Goal: Information Seeking & Learning: Learn about a topic

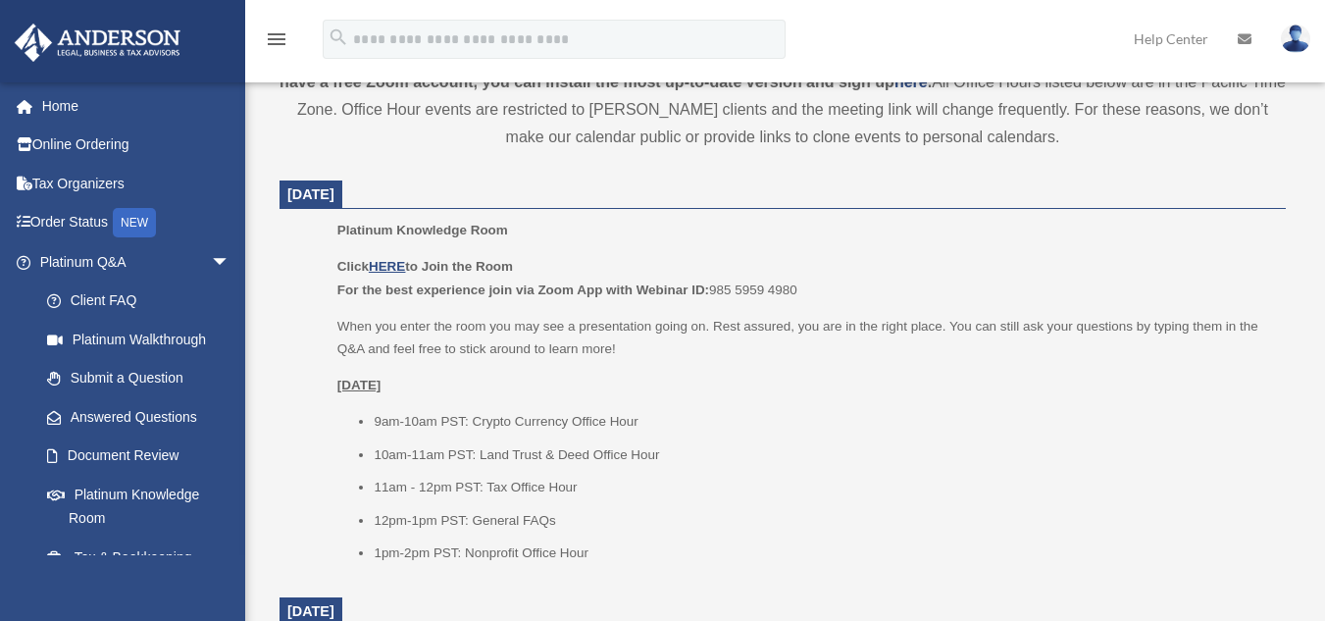
scroll to position [723, 0]
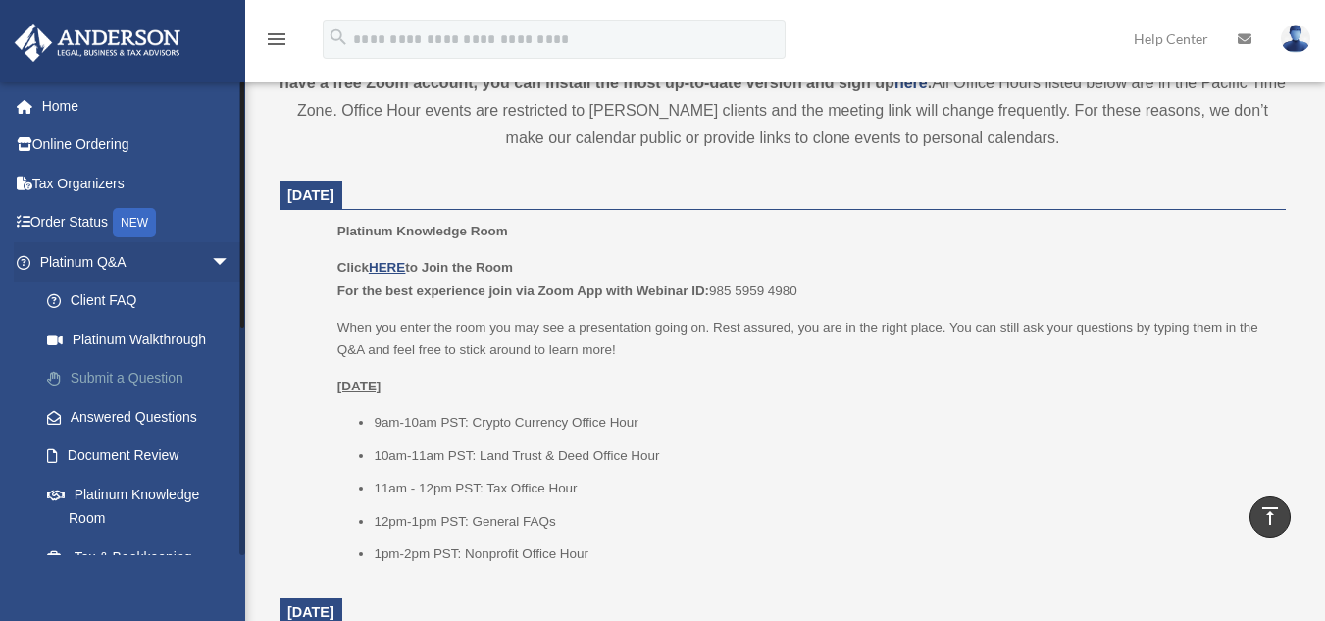
click at [111, 380] on link "Submit a Question" at bounding box center [143, 378] width 232 height 39
click at [152, 373] on link "Submit a Question" at bounding box center [143, 378] width 232 height 39
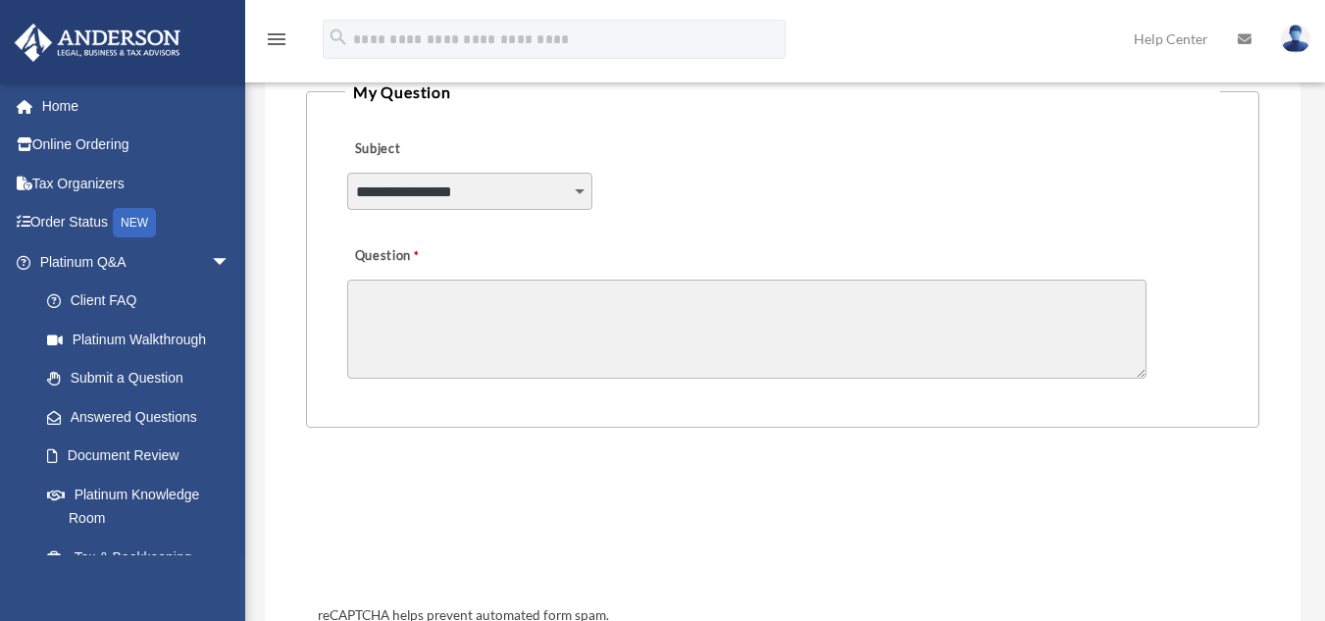
scroll to position [507, 0]
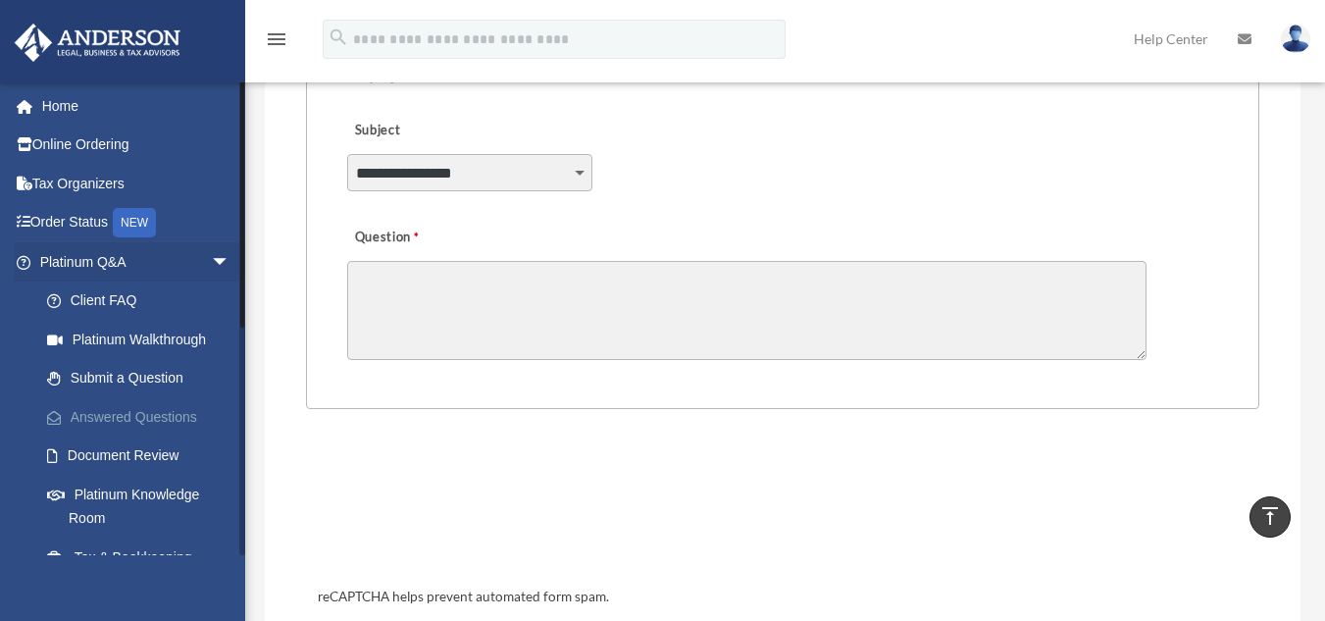
click at [133, 414] on link "Answered Questions" at bounding box center [143, 416] width 232 height 39
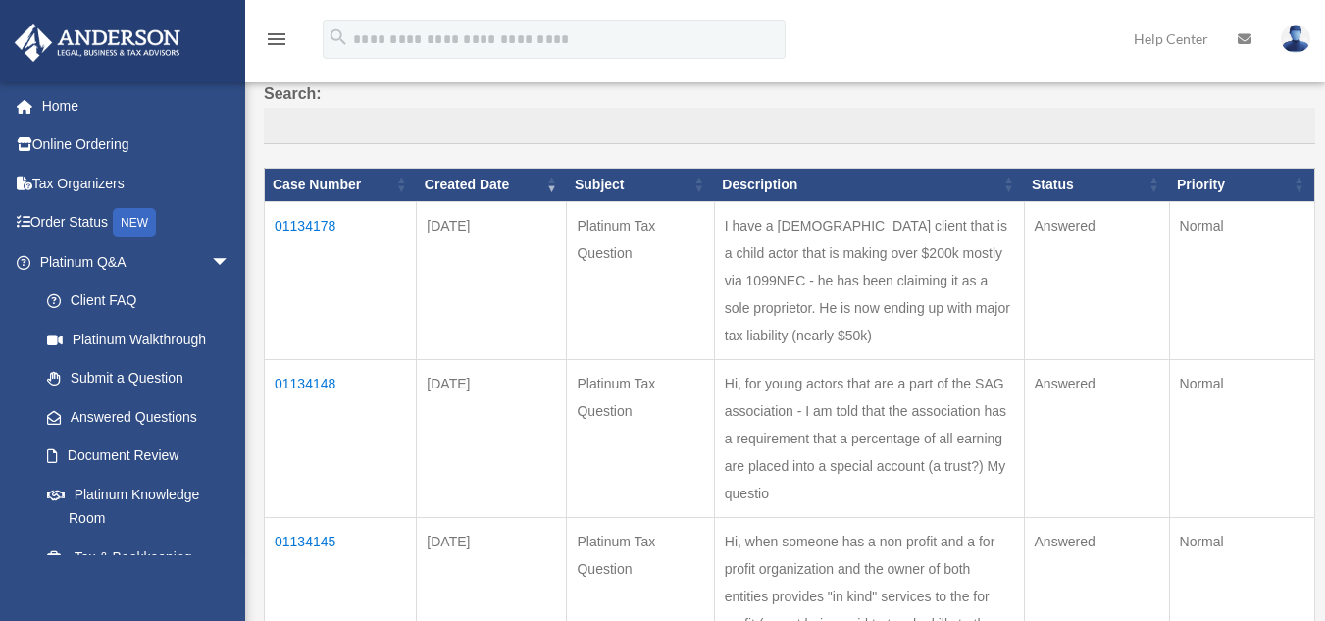
scroll to position [157, 0]
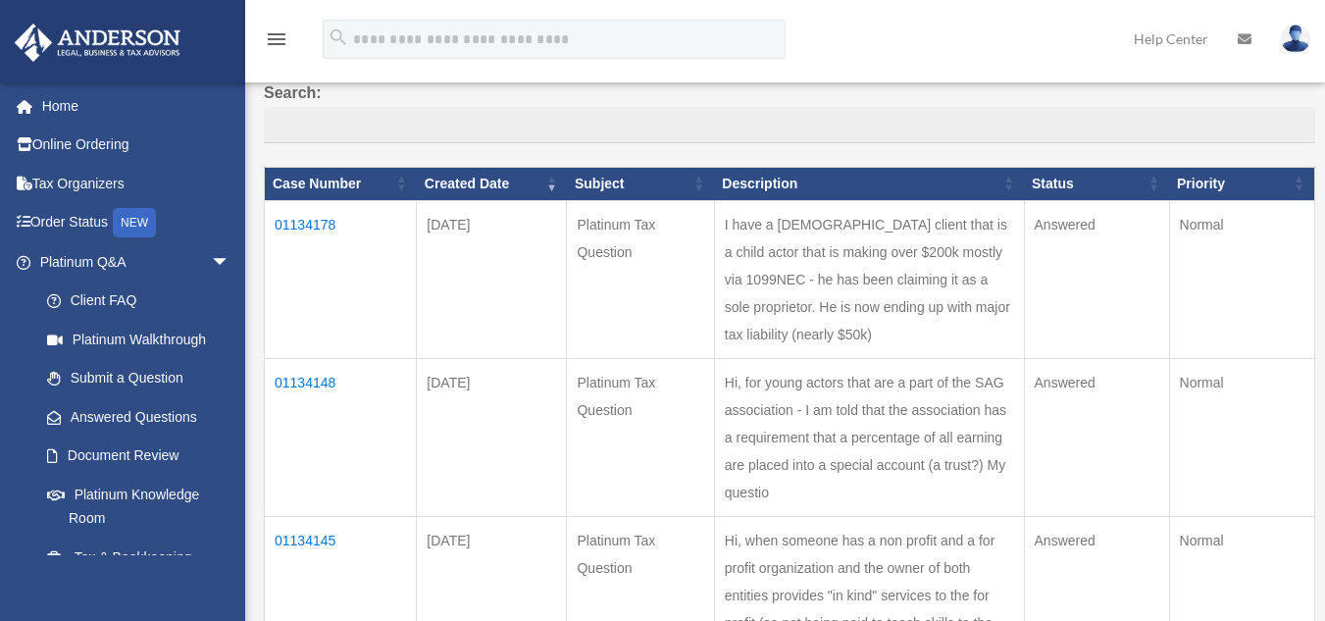
click at [823, 340] on td "I have a 10 yr old client that is a child actor that is making over $200k mostl…" at bounding box center [869, 279] width 310 height 158
click at [295, 226] on td "01134178" at bounding box center [341, 279] width 152 height 158
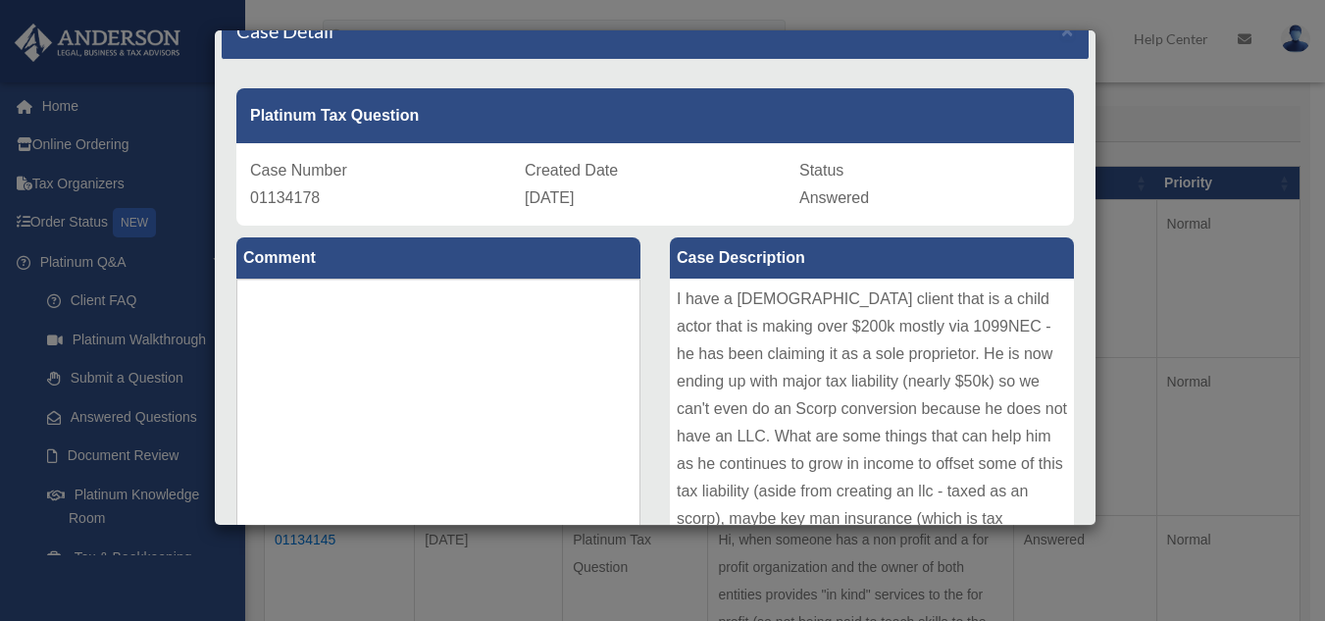
scroll to position [34, 0]
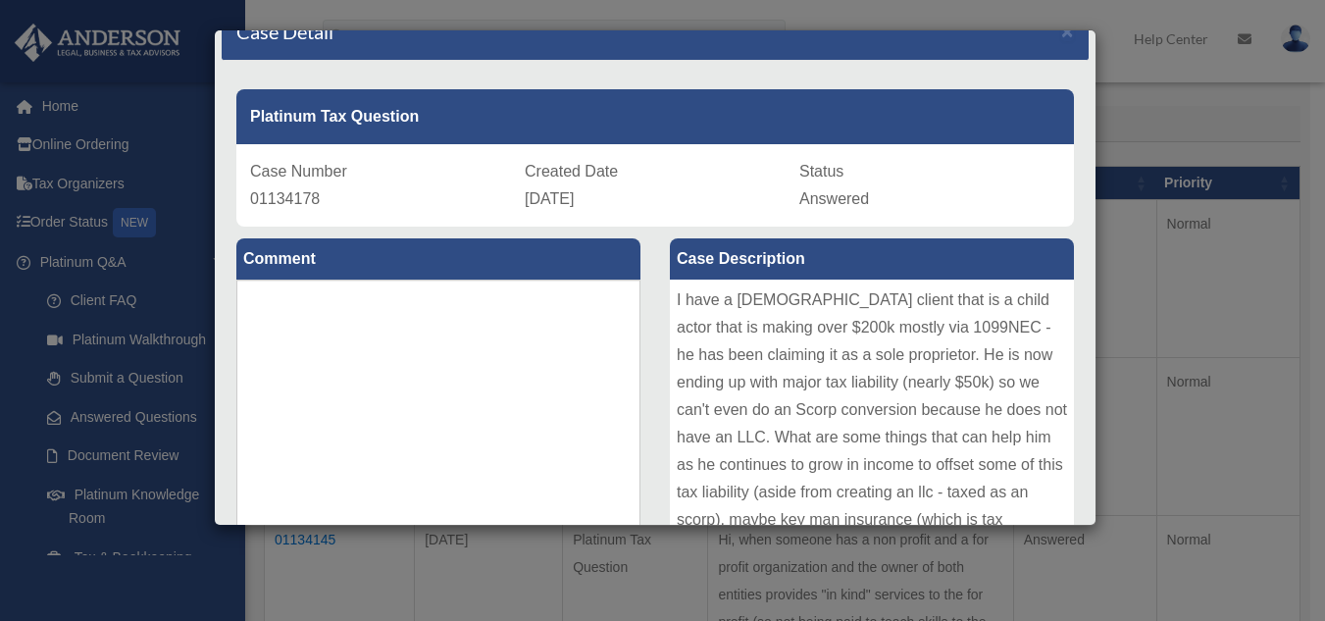
click at [1199, 271] on div "Case Detail × Platinum Tax Question Case Number 01134178 Created Date October 4…" at bounding box center [662, 310] width 1325 height 621
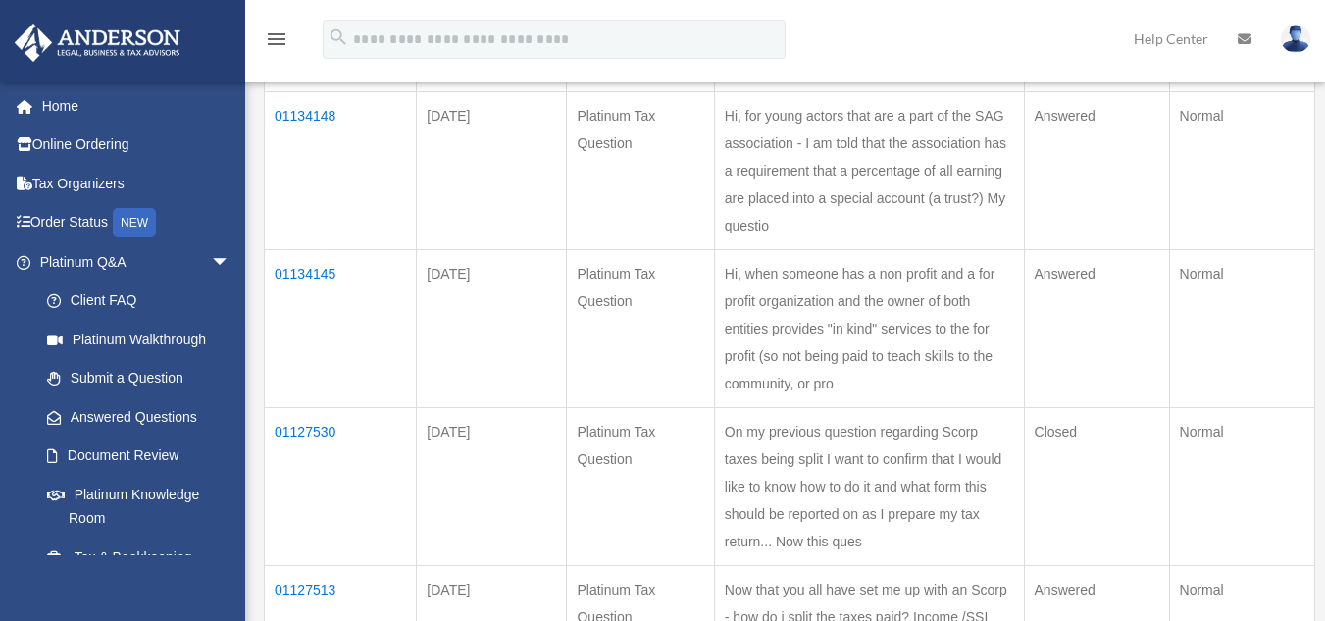
scroll to position [427, 0]
click at [318, 324] on td "01134145" at bounding box center [341, 325] width 152 height 158
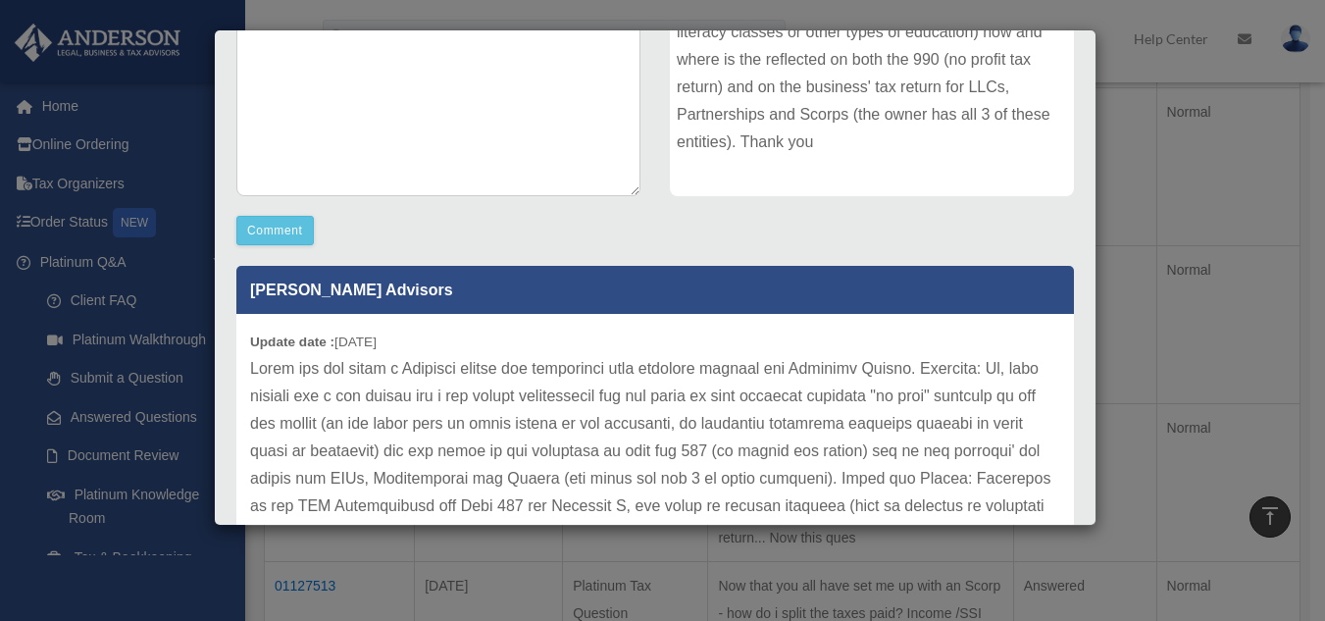
scroll to position [415, 0]
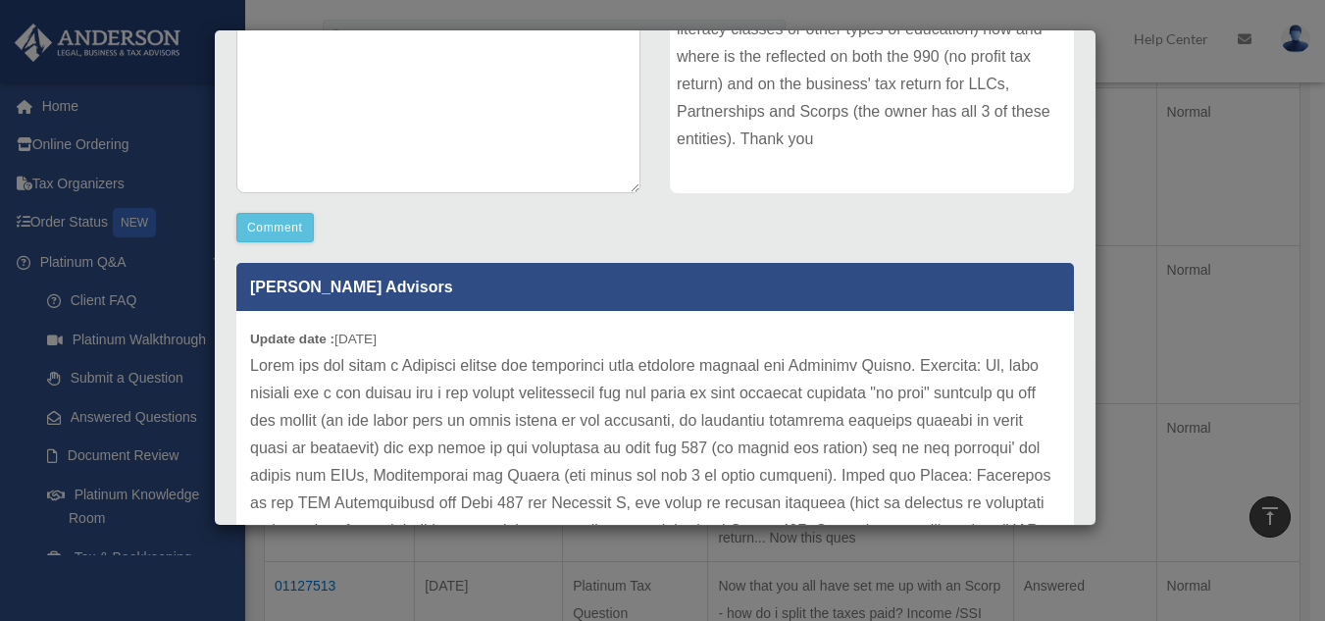
click at [1201, 230] on div "Case Detail × Platinum Tax Question Case Number 01134145 Created Date October 4…" at bounding box center [662, 310] width 1325 height 621
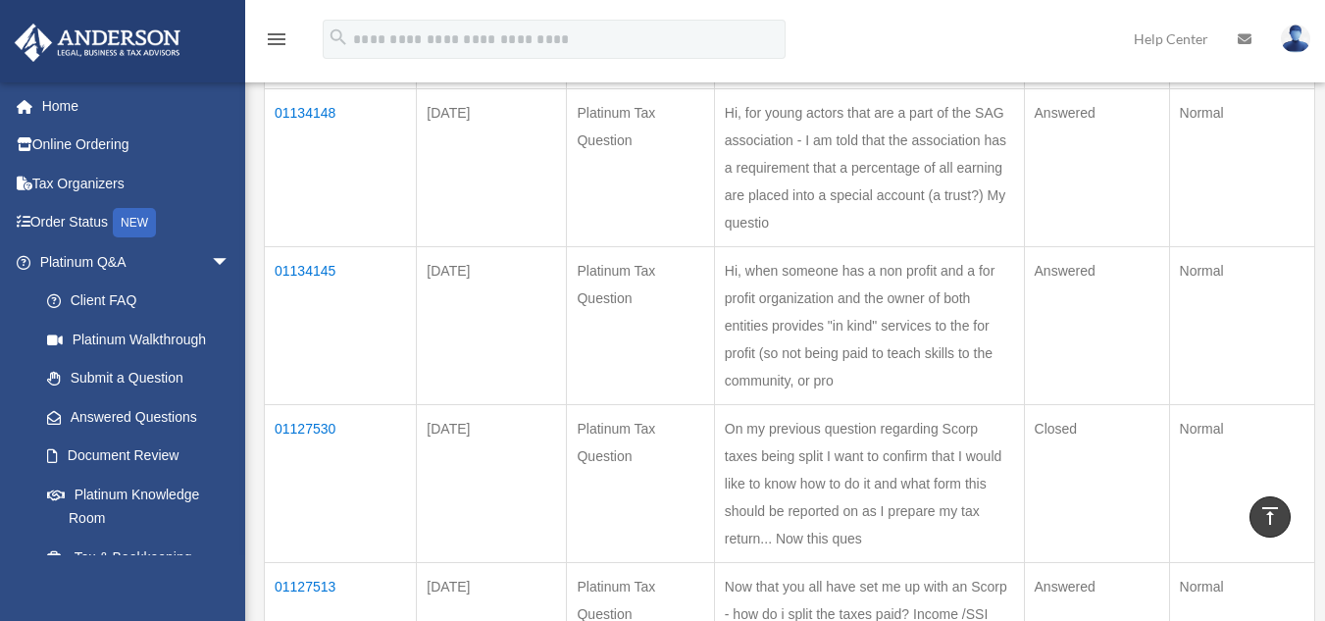
click at [286, 327] on td "01134145" at bounding box center [341, 325] width 152 height 158
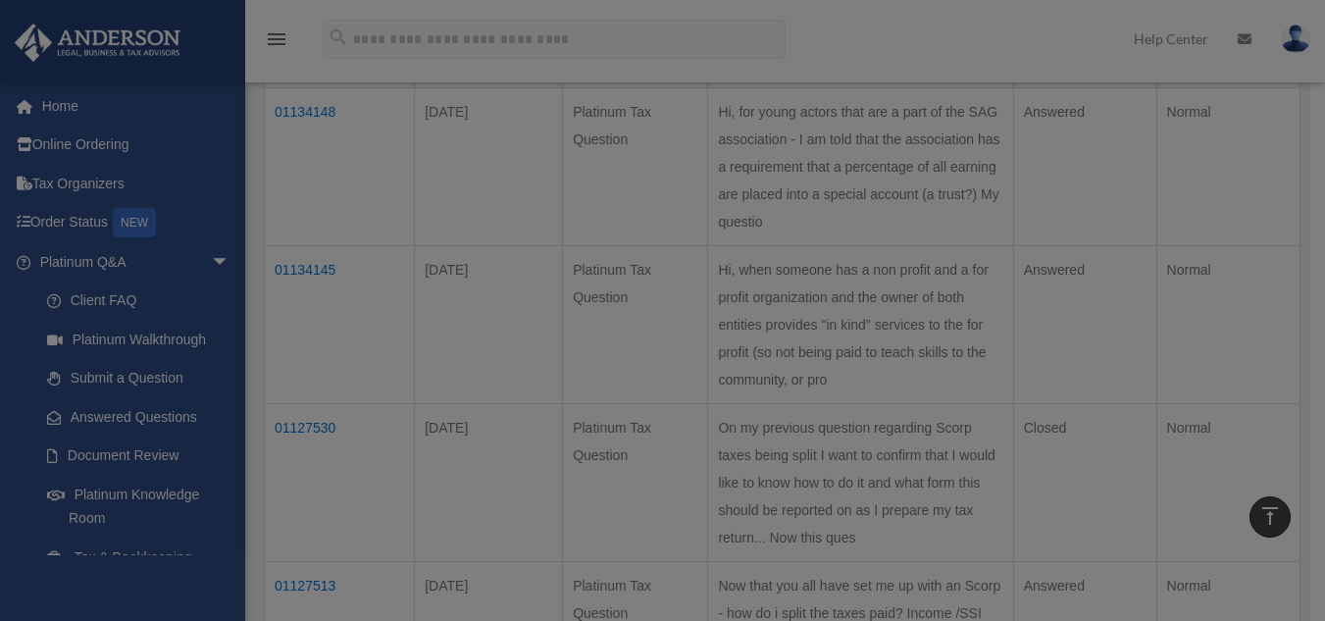
scroll to position [0, 0]
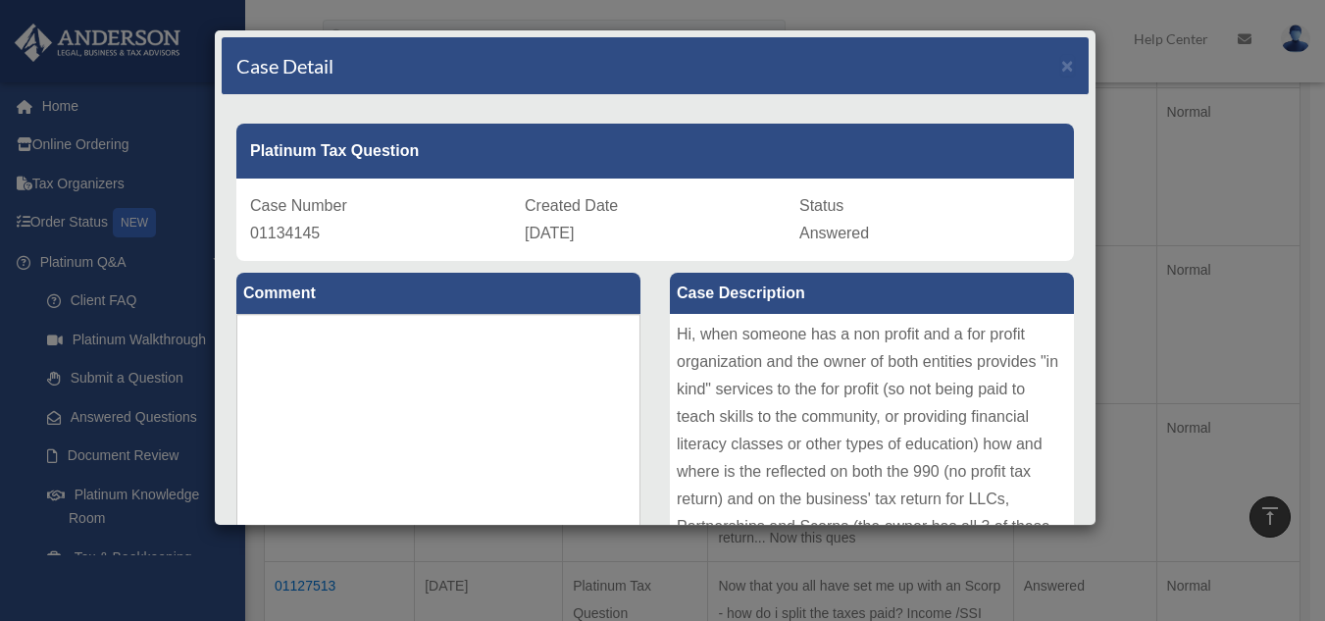
click at [1318, 123] on div "Case Detail × Platinum Tax Question Case Number 01134145 Created Date October 4…" at bounding box center [662, 310] width 1325 height 621
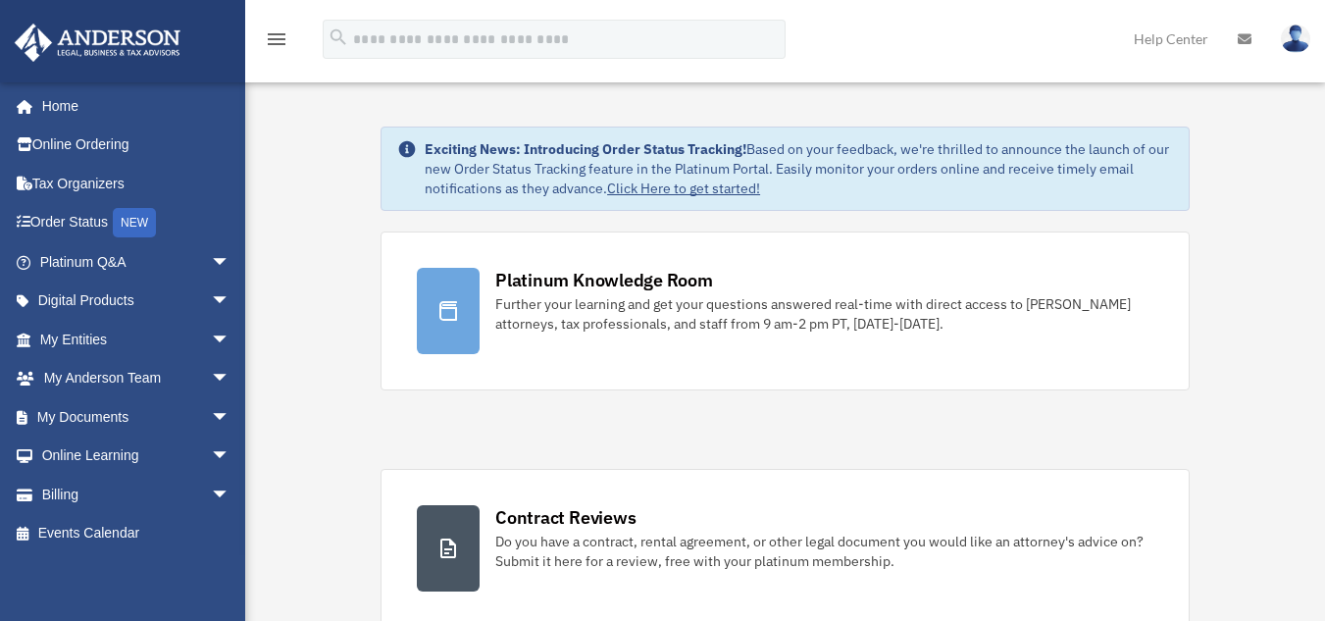
click at [277, 34] on icon "menu" at bounding box center [277, 39] width 24 height 24
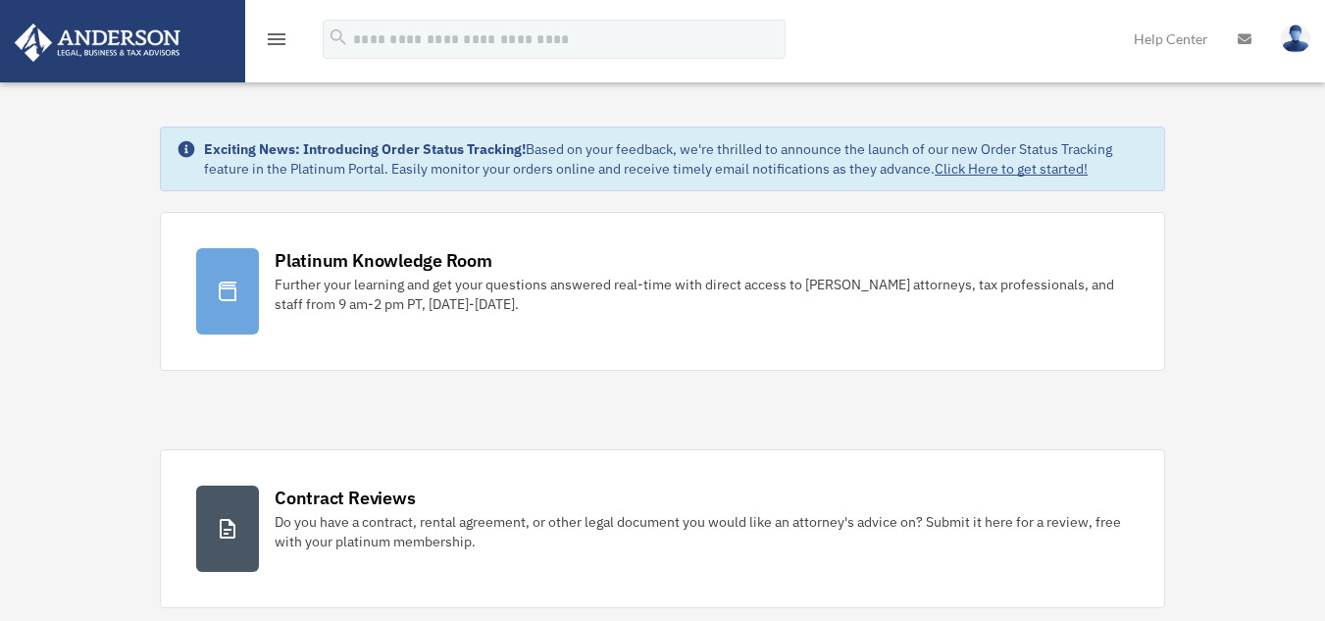
click at [277, 34] on icon "menu" at bounding box center [277, 39] width 24 height 24
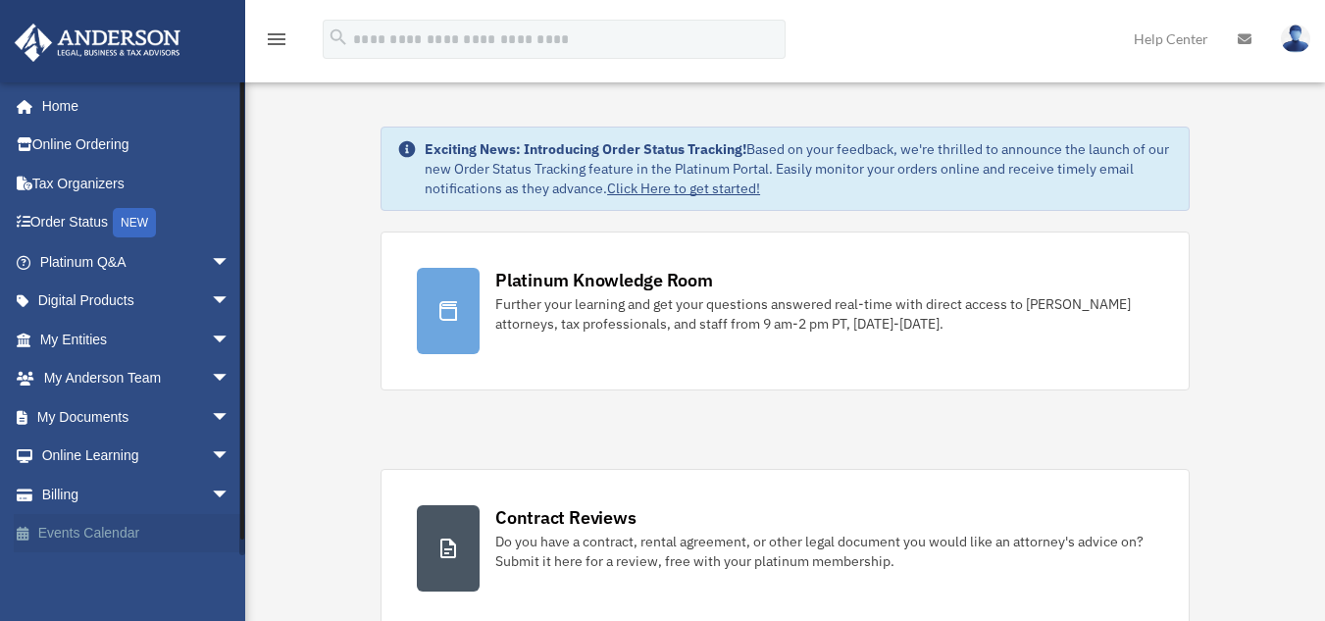
click at [97, 530] on link "Events Calendar" at bounding box center [137, 533] width 246 height 39
click at [66, 528] on link "Events Calendar" at bounding box center [137, 533] width 246 height 39
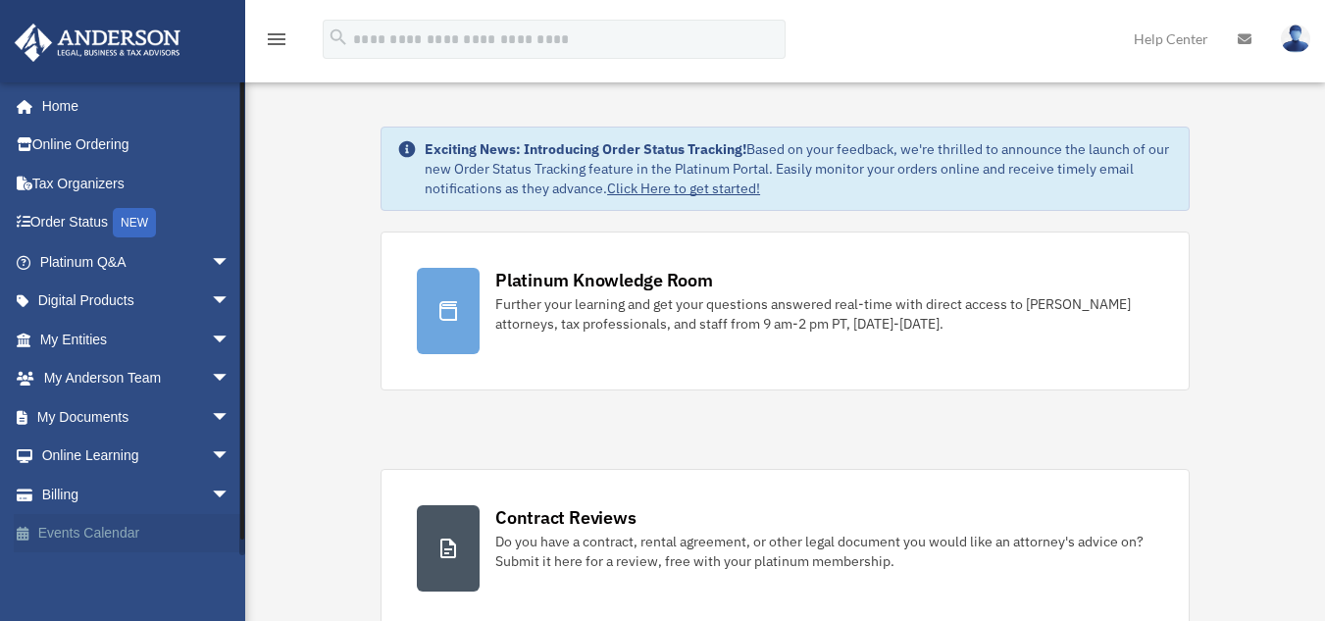
click at [102, 538] on link "Events Calendar" at bounding box center [137, 533] width 246 height 39
click at [92, 530] on link "Events Calendar" at bounding box center [137, 533] width 246 height 39
